Goal: Task Accomplishment & Management: Complete application form

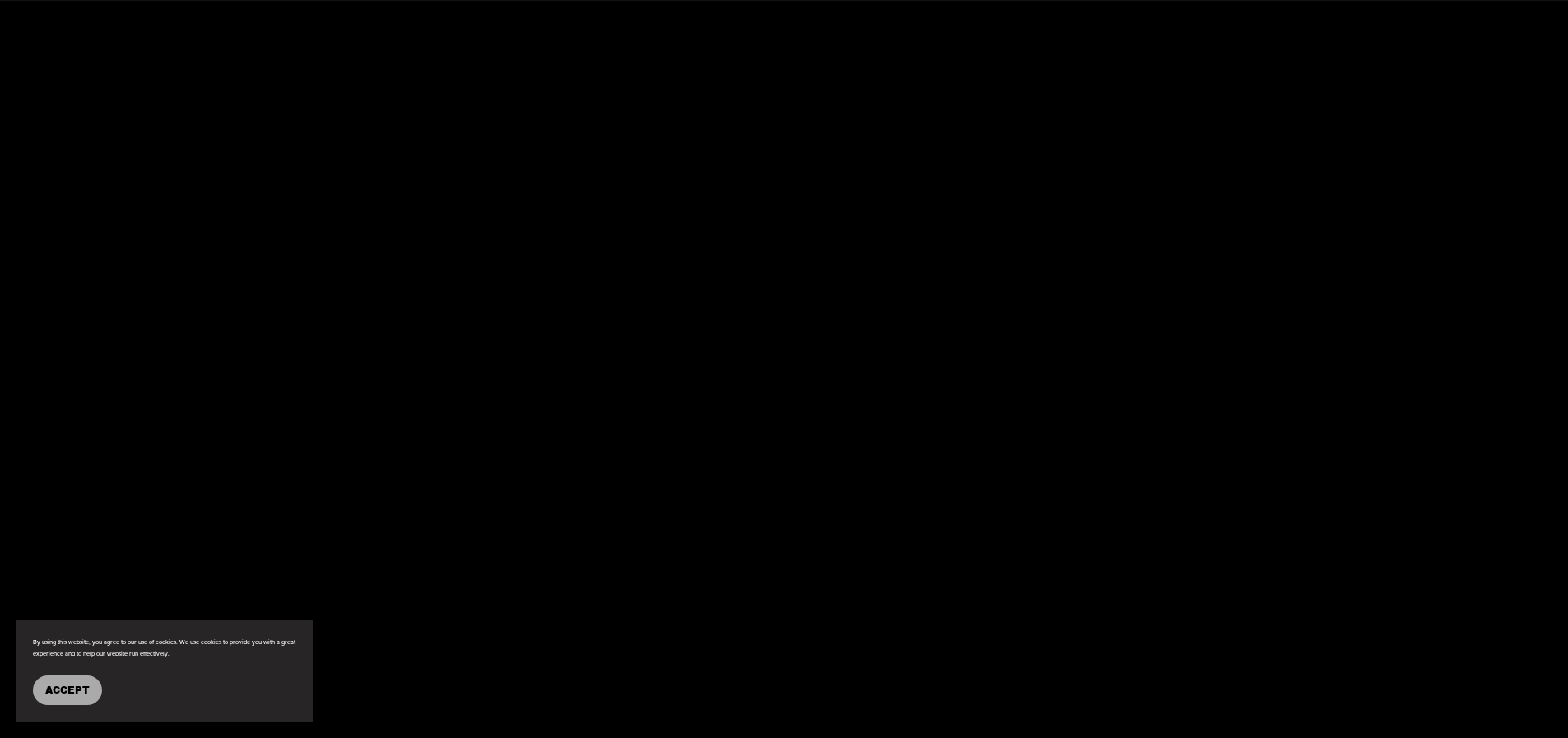
scroll to position [2388, 0]
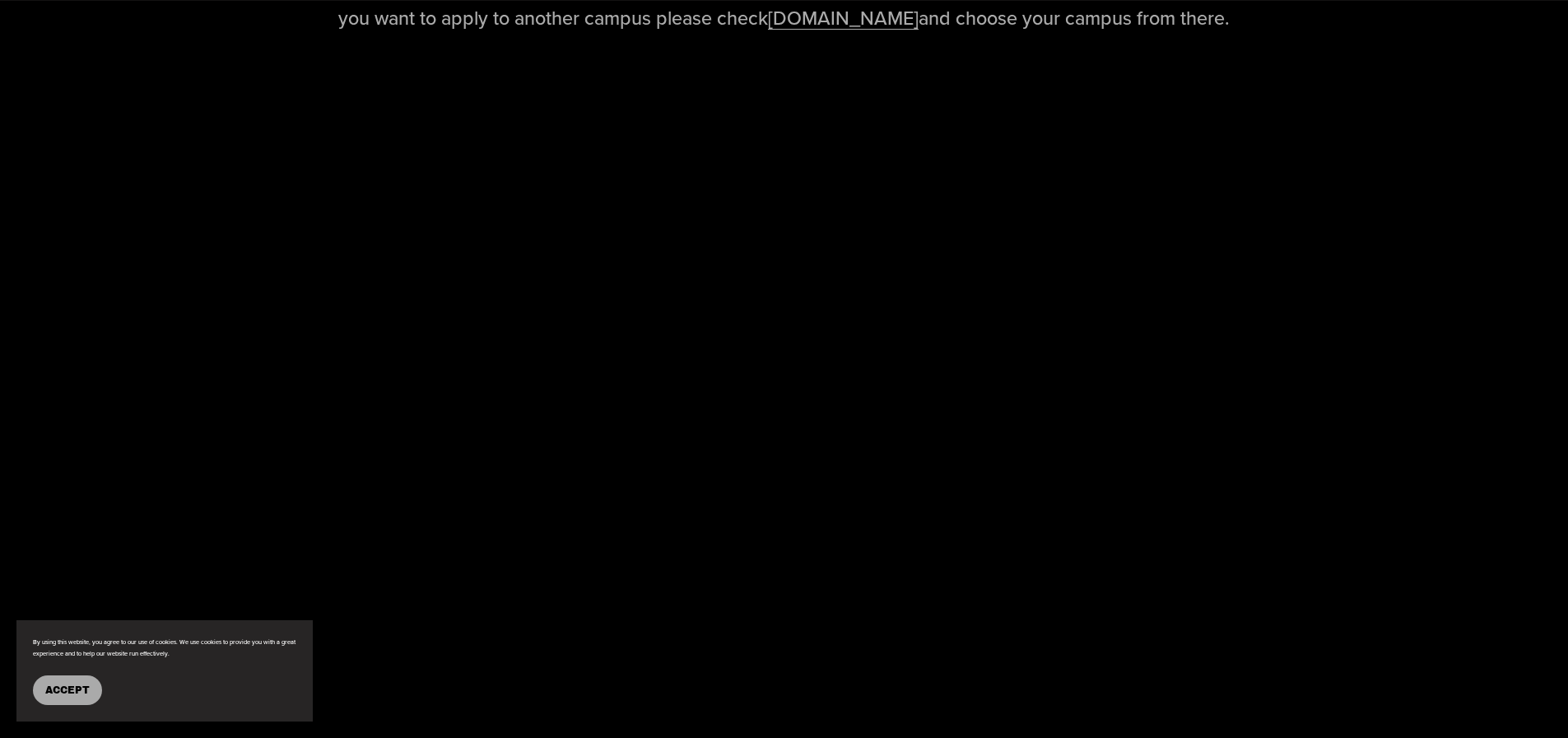
click at [64, 684] on span "Accept" at bounding box center [67, 689] width 44 height 12
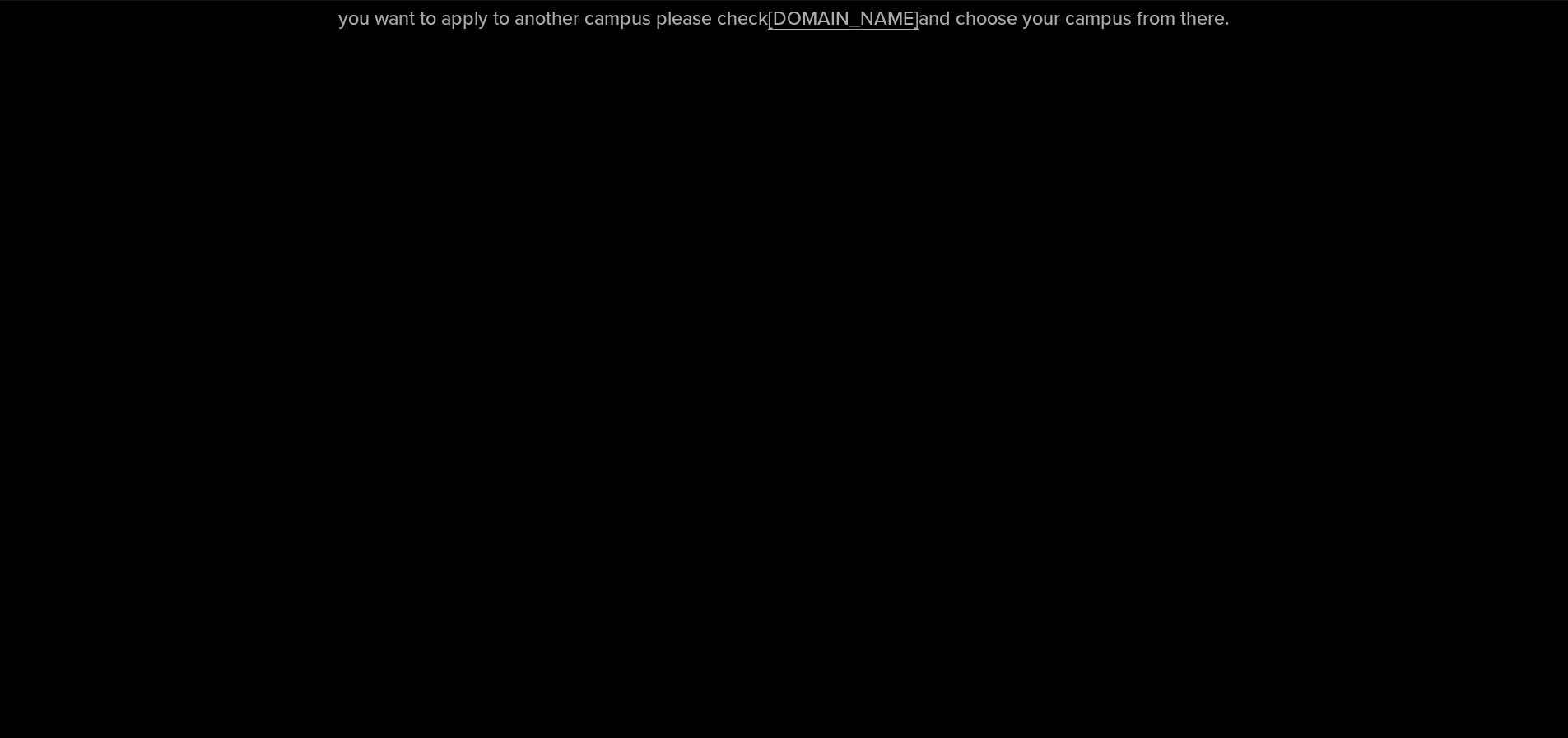
click at [818, 21] on link "www.eastwoodschools.com" at bounding box center [843, 18] width 150 height 27
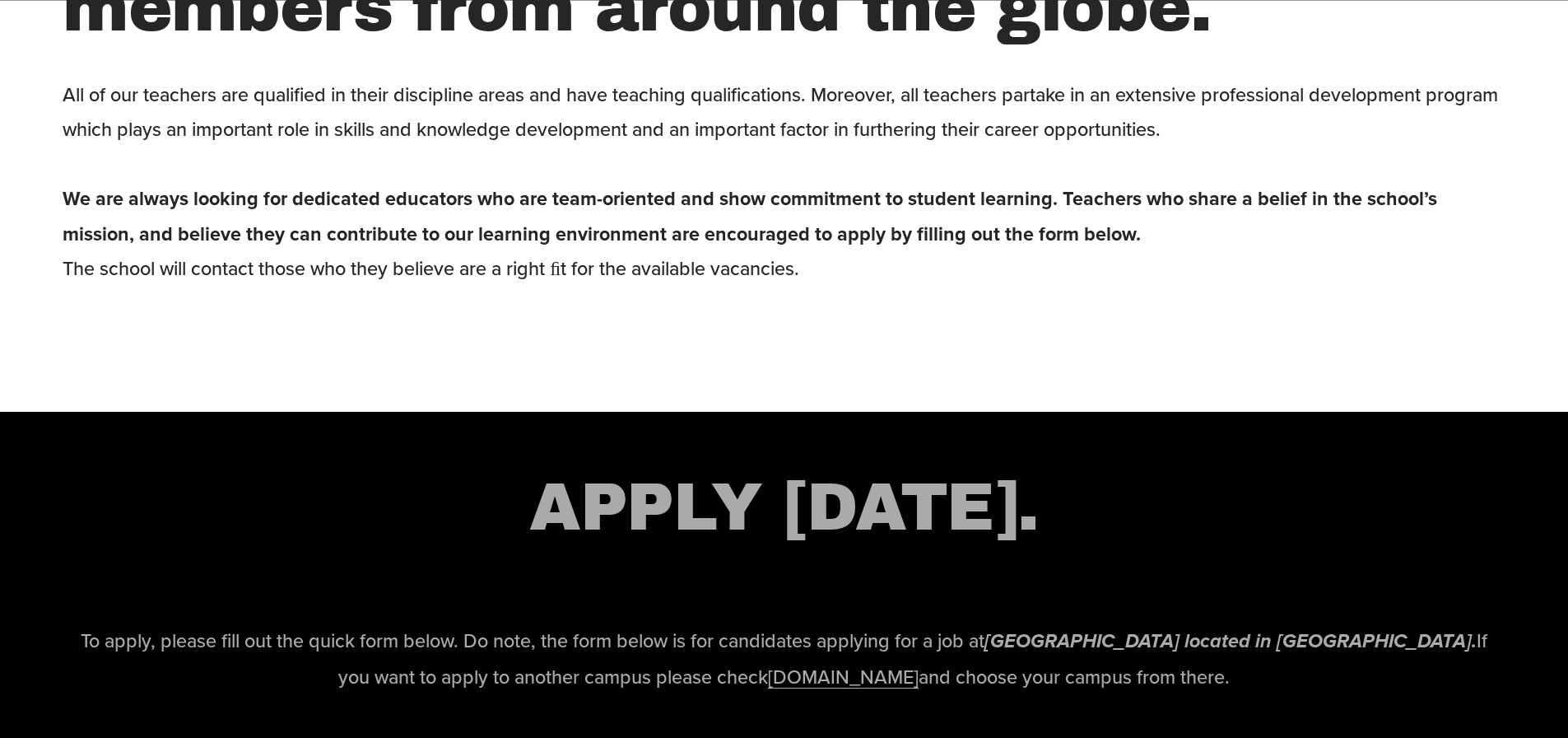
scroll to position [2306, 0]
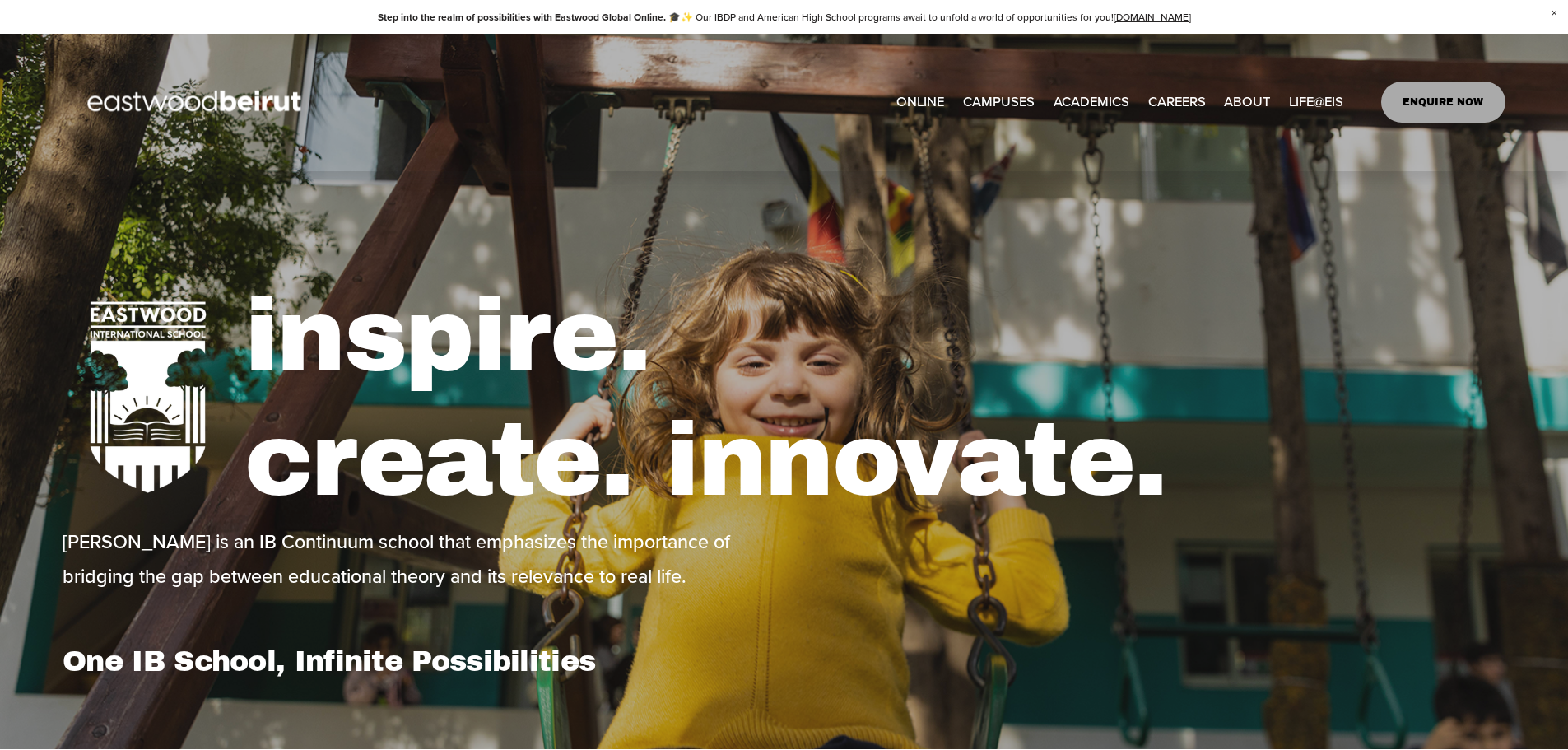
scroll to position [740, 0]
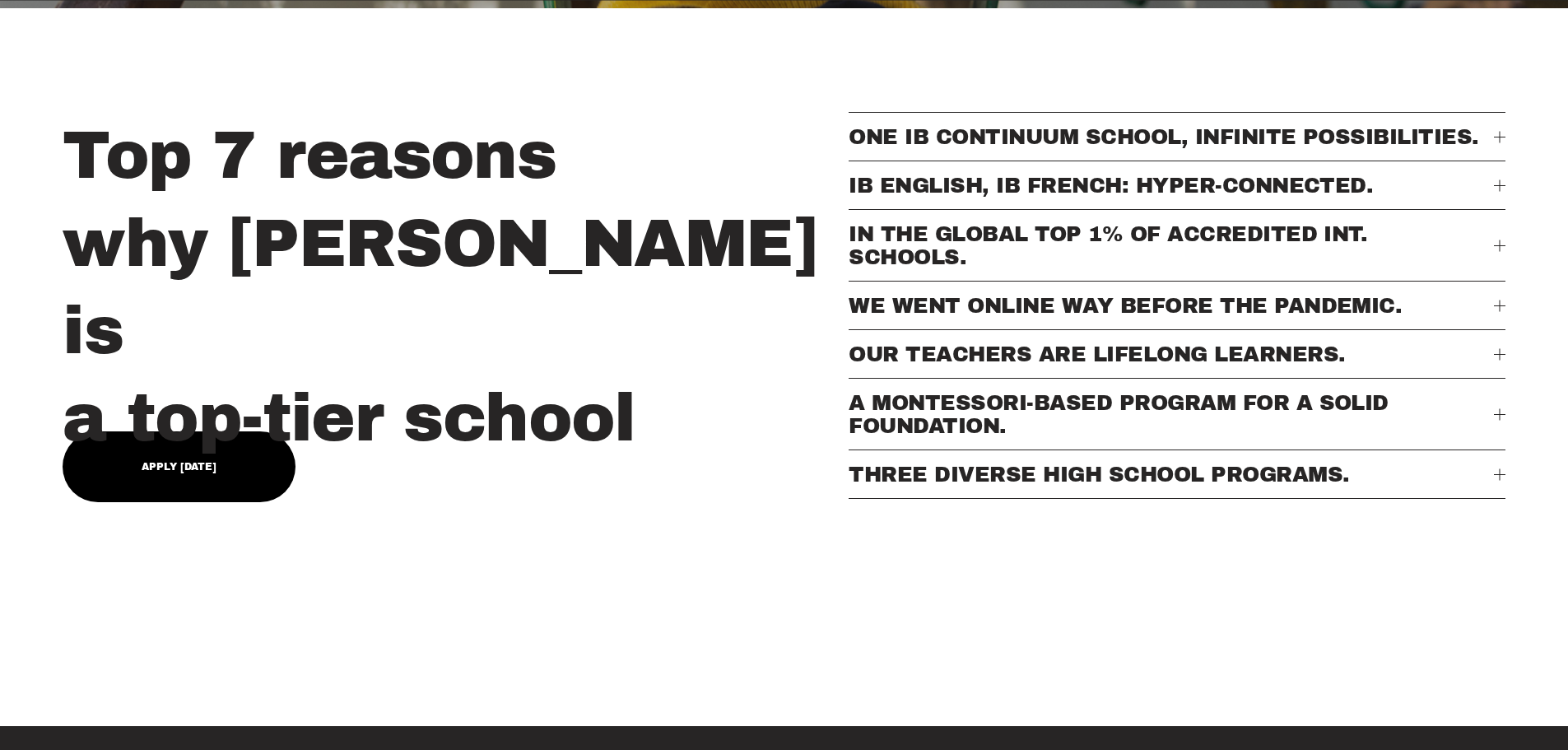
click at [235, 423] on div "Top 7 reasons why Eastwood is a top-tier school" at bounding box center [452, 286] width 777 height 350
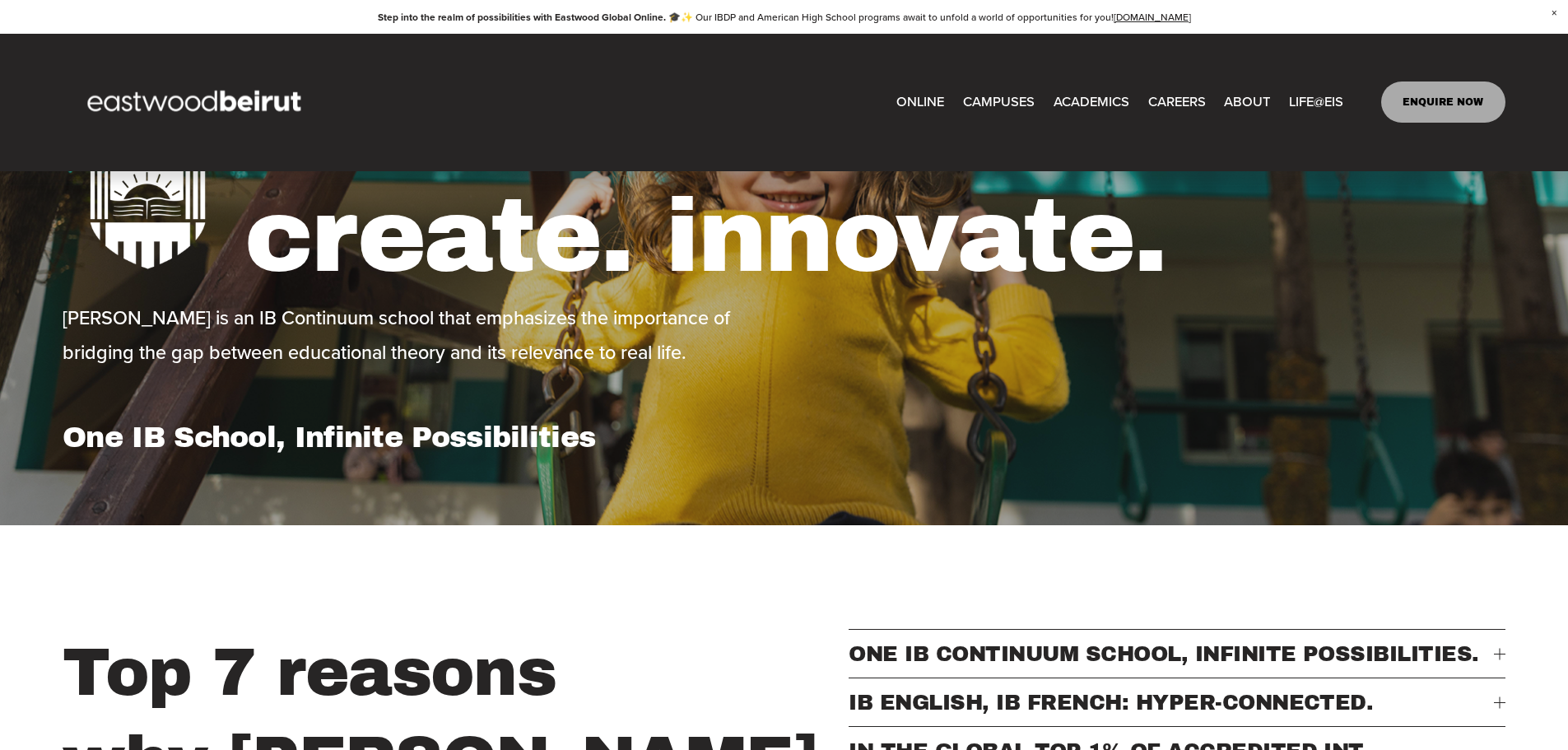
scroll to position [635, 0]
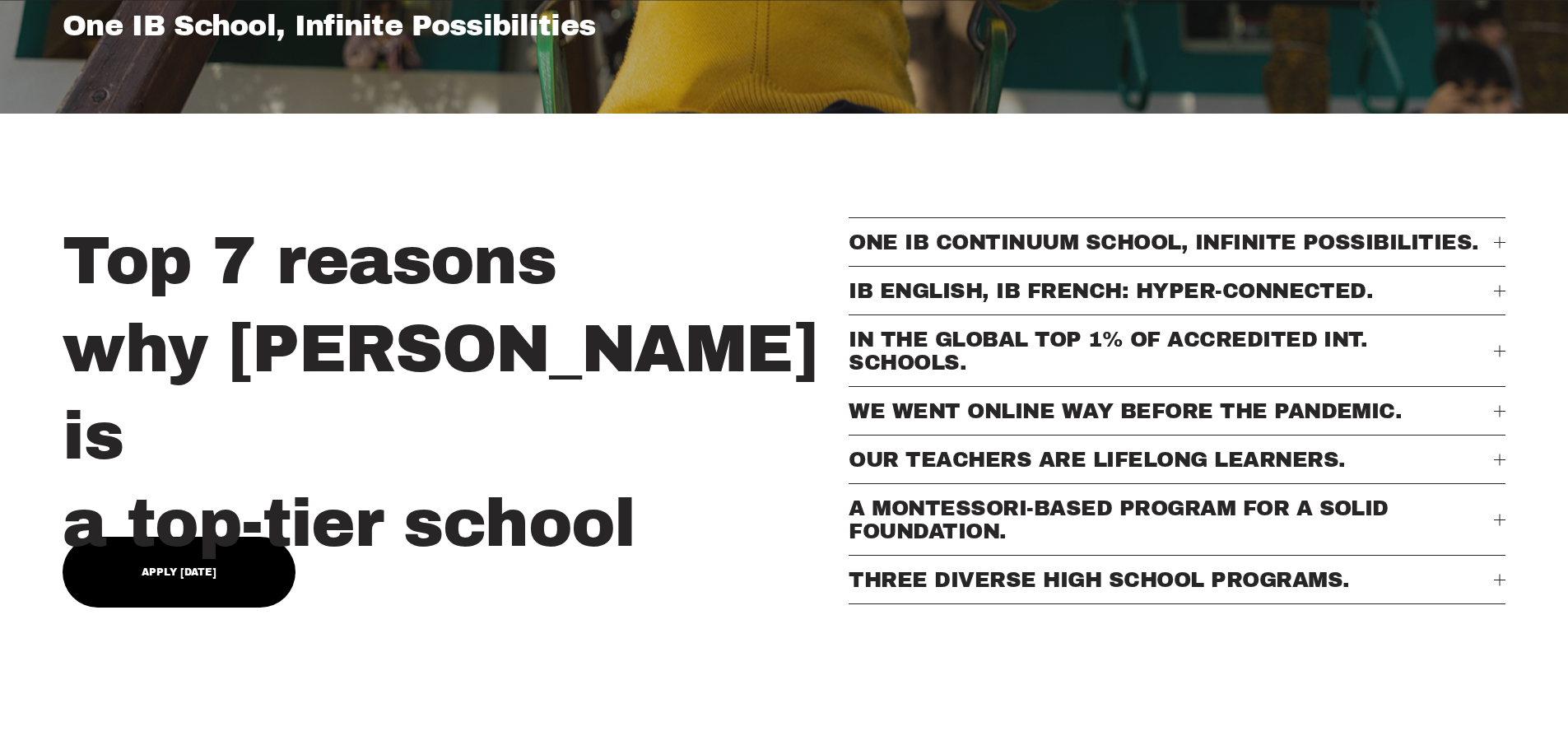
click at [186, 551] on link "Apply Today" at bounding box center [179, 572] width 233 height 71
type input "*****"
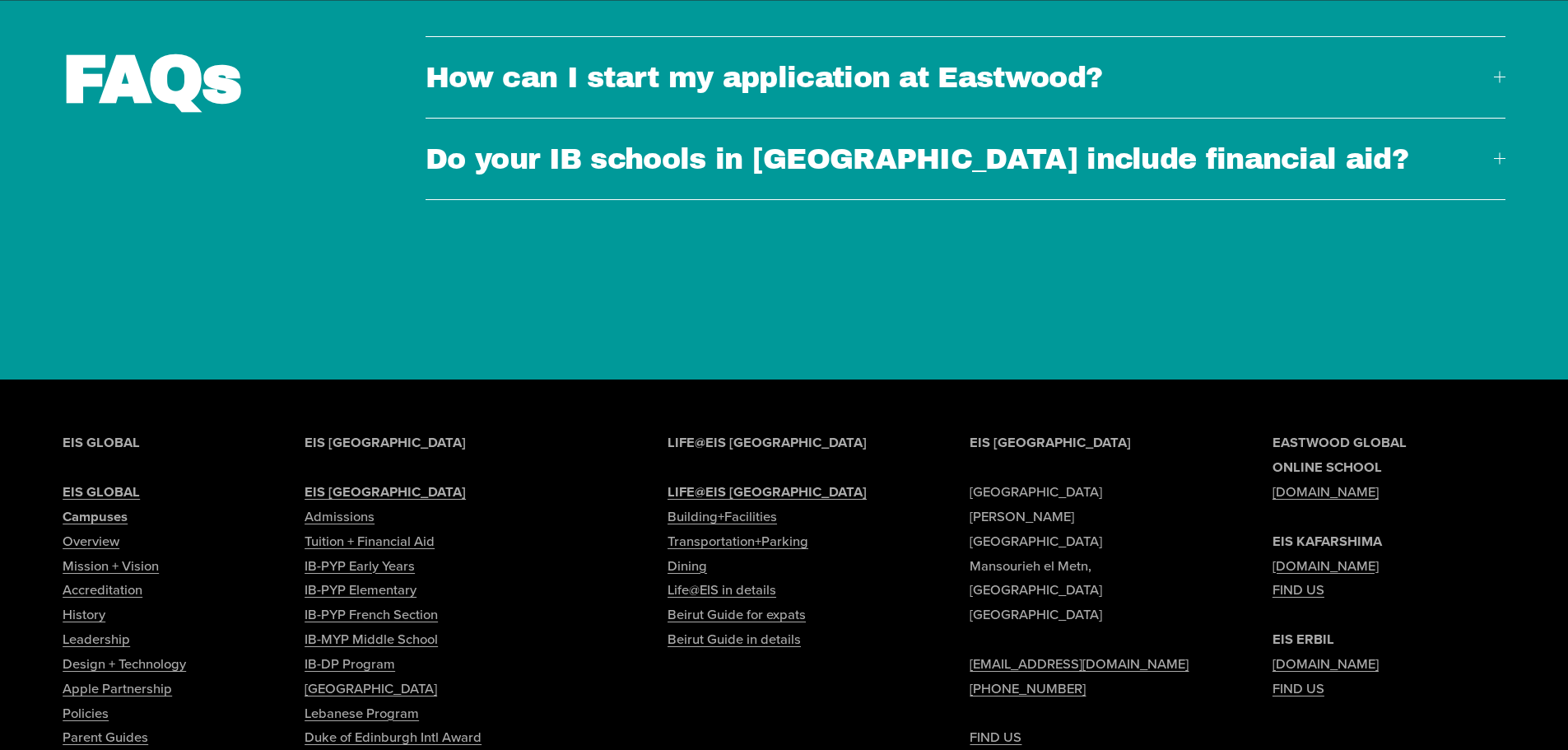
scroll to position [6303, 0]
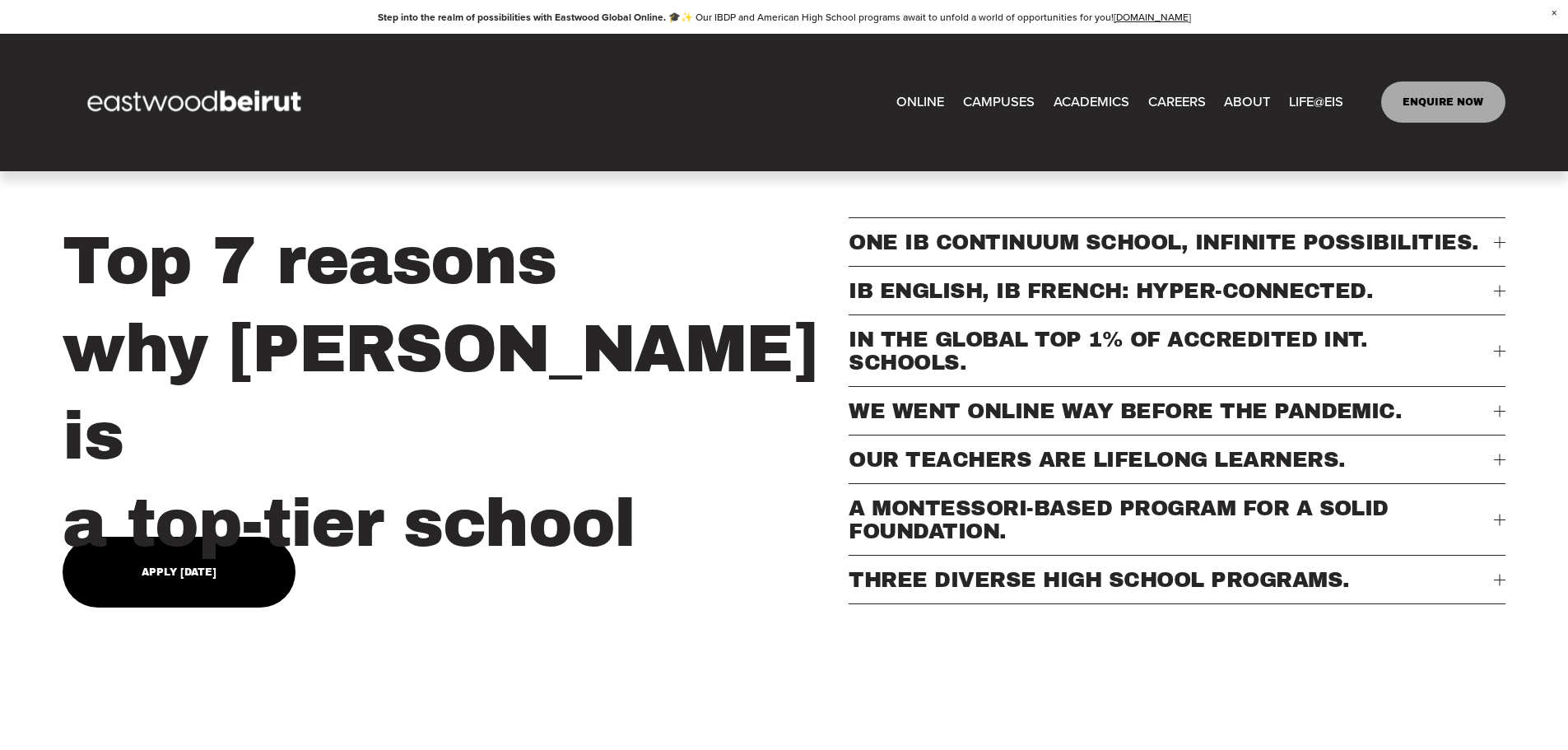
click at [1181, 108] on link "CAREERS" at bounding box center [1177, 103] width 58 height 27
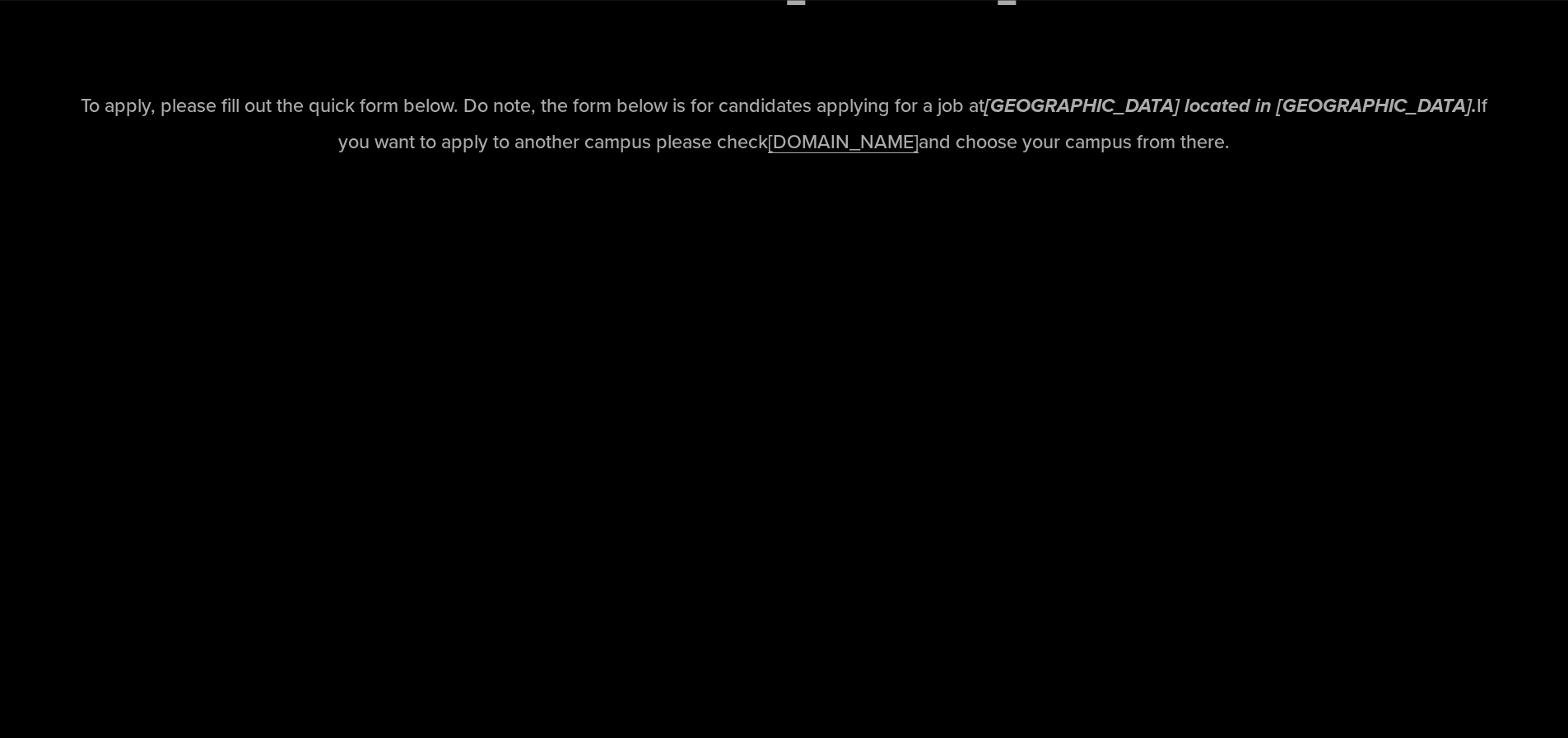
scroll to position [2512, 0]
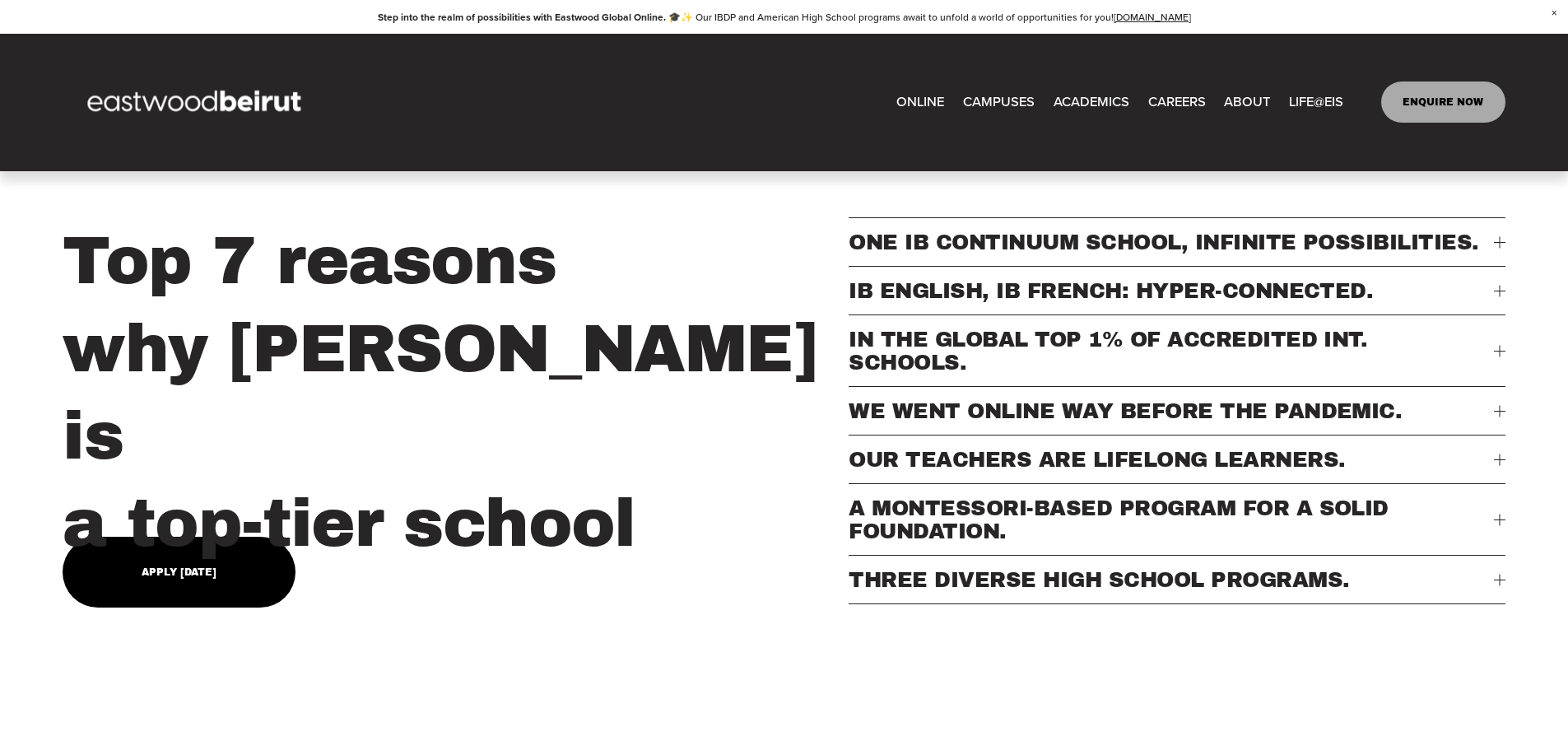
click at [223, 567] on link "Apply Today" at bounding box center [179, 572] width 233 height 71
type input "*****"
click at [1190, 102] on link "CAREERS" at bounding box center [1177, 103] width 58 height 27
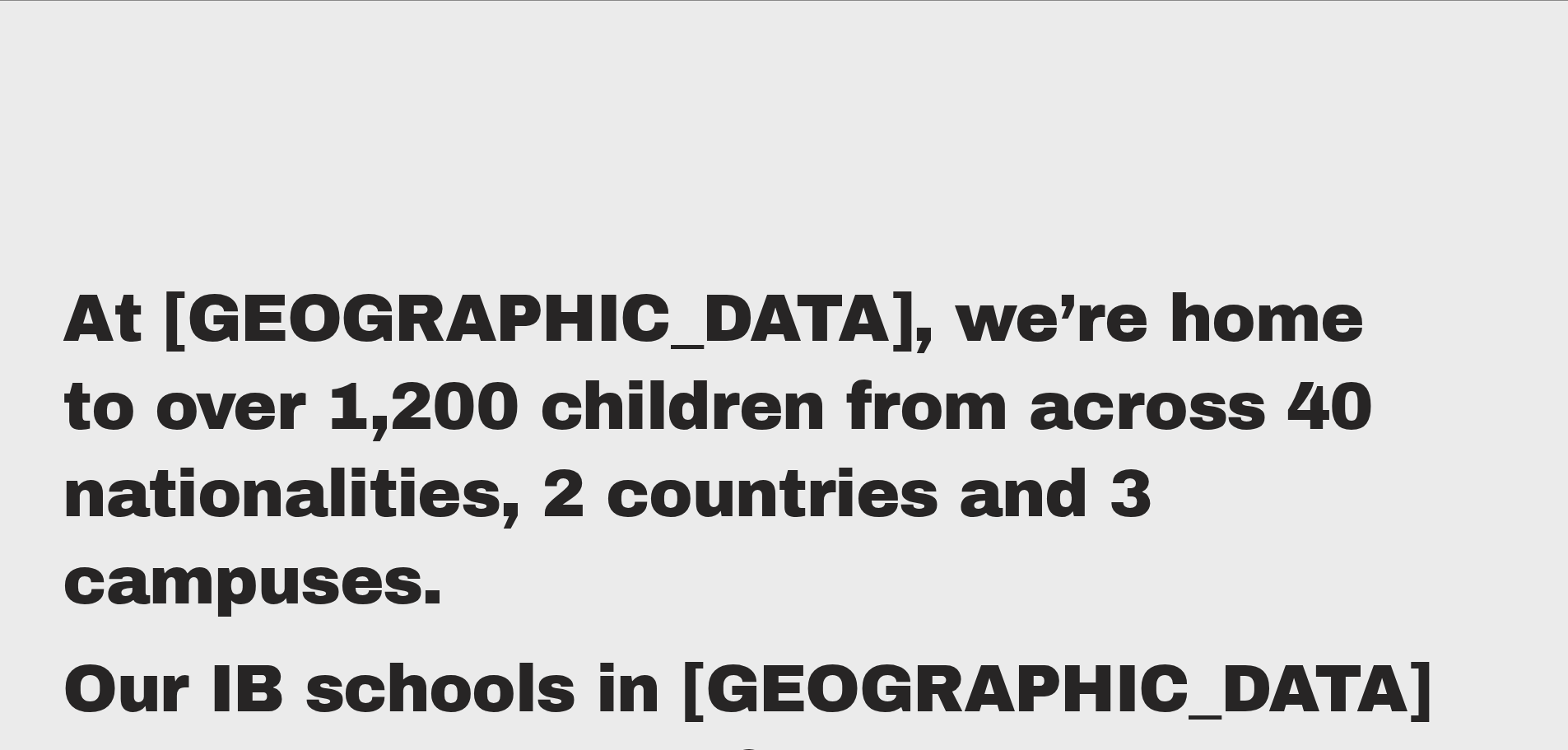
scroll to position [1105, 0]
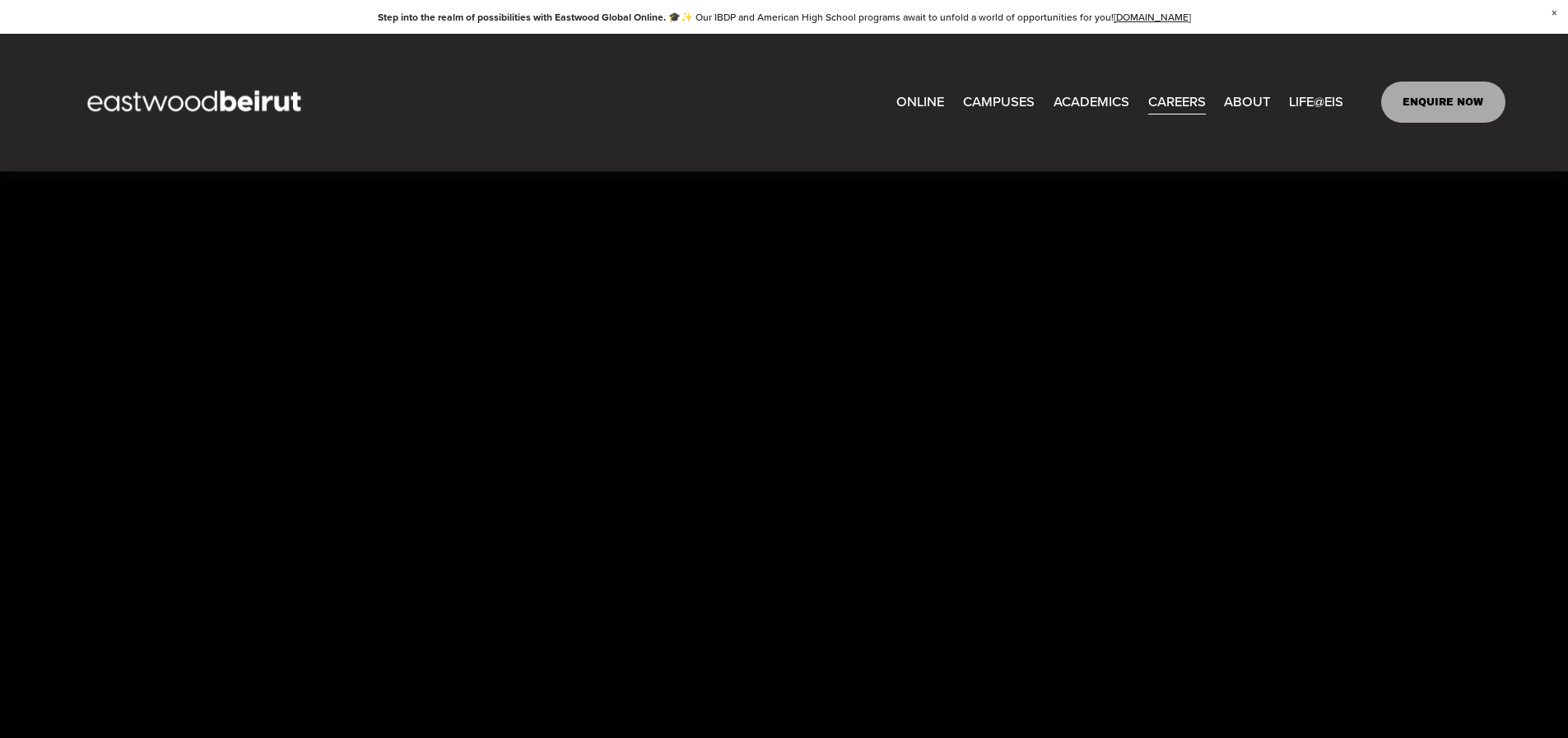
scroll to position [2570, 0]
